Goal: Task Accomplishment & Management: Use online tool/utility

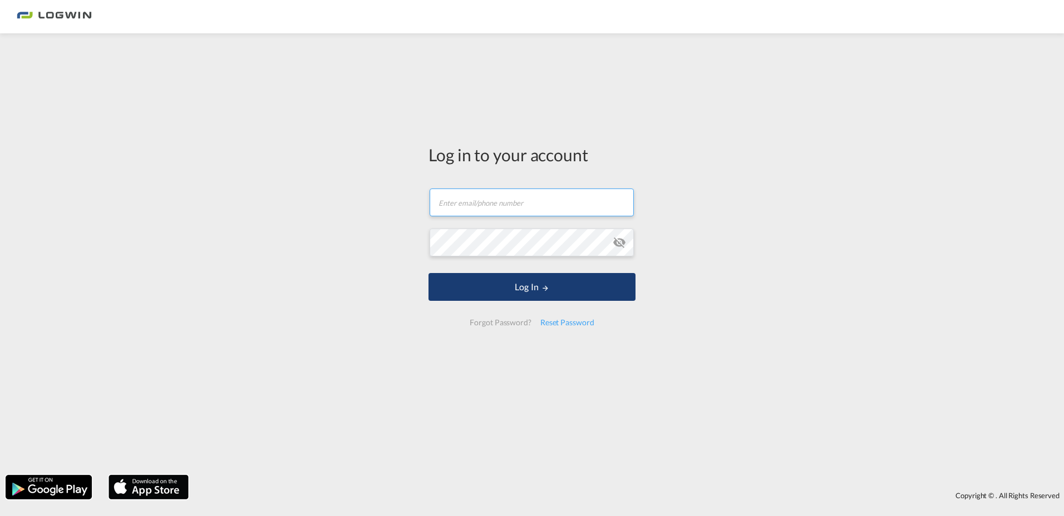
type input "[PERSON_NAME][EMAIL_ADDRESS][DOMAIN_NAME]"
click at [561, 280] on button "Log In" at bounding box center [531, 287] width 207 height 28
